Goal: Information Seeking & Learning: Learn about a topic

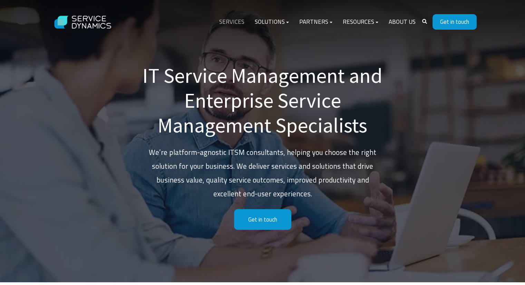
click at [239, 25] on link "Services" at bounding box center [232, 22] width 36 height 17
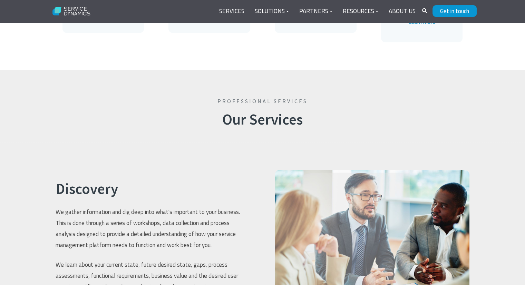
scroll to position [545, 0]
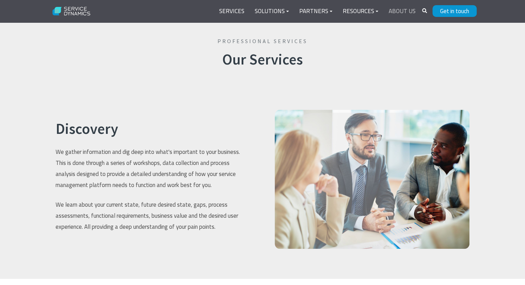
click at [413, 14] on link "About Us" at bounding box center [401, 11] width 37 height 17
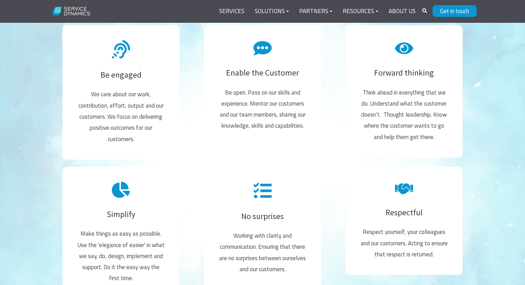
scroll to position [862, 0]
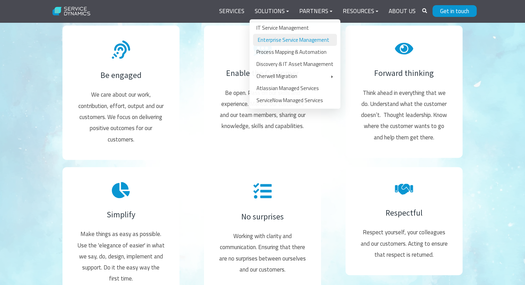
click at [294, 42] on link "Enterprise Service Management" at bounding box center [295, 40] width 84 height 12
click at [291, 31] on link "IT Service Management" at bounding box center [295, 28] width 84 height 12
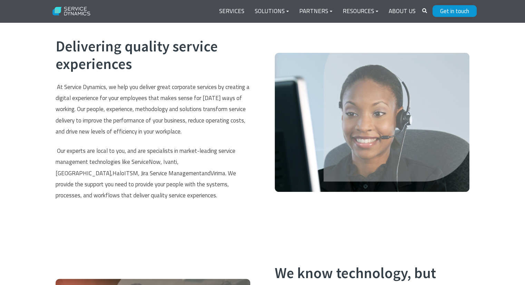
scroll to position [241, 0]
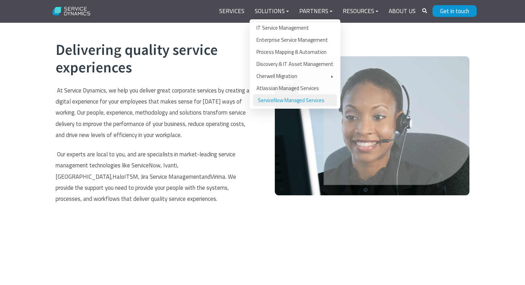
click at [287, 106] on link "ServiceNow Managed Services" at bounding box center [295, 100] width 84 height 12
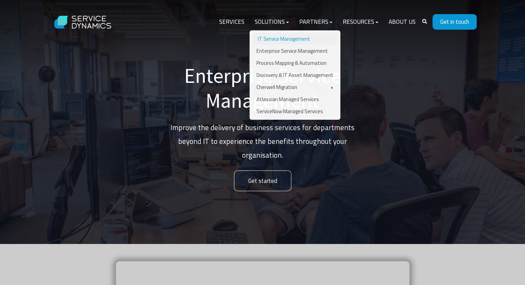
click at [283, 40] on link "IT Service Management" at bounding box center [295, 39] width 84 height 12
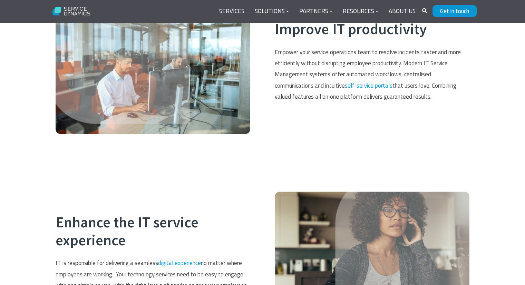
scroll to position [931, 0]
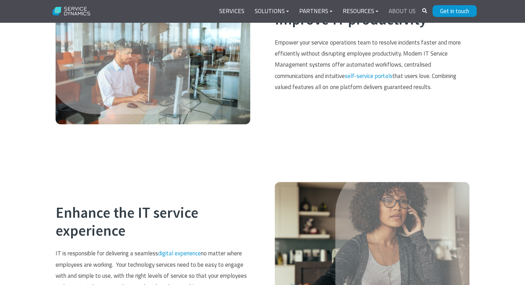
click at [401, 14] on link "About Us" at bounding box center [401, 11] width 37 height 17
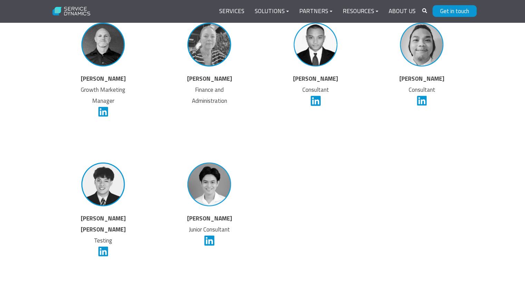
scroll to position [1909, 0]
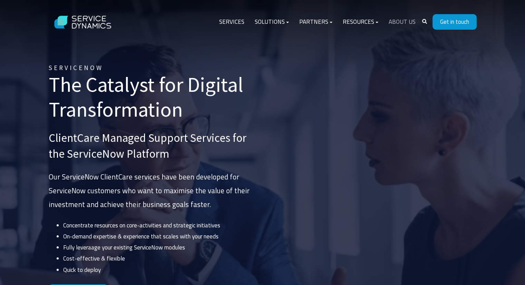
click at [391, 20] on link "About Us" at bounding box center [401, 22] width 37 height 17
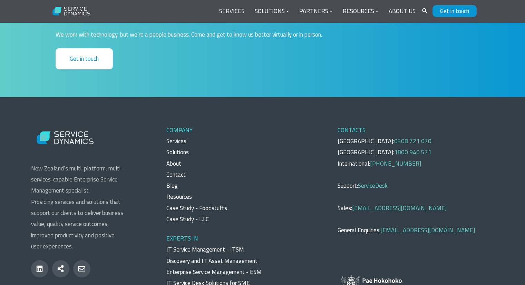
scroll to position [2464, 0]
